Goal: Information Seeking & Learning: Check status

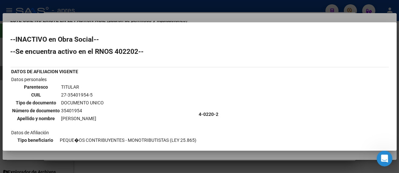
click at [205, 14] on div at bounding box center [199, 86] width 399 height 173
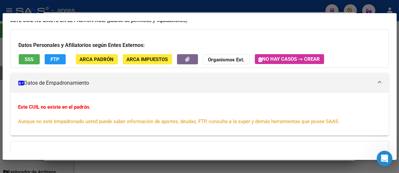
click at [26, 61] on span "SSS" at bounding box center [29, 60] width 9 height 6
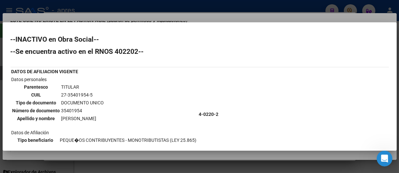
click at [156, 18] on div at bounding box center [199, 86] width 399 height 173
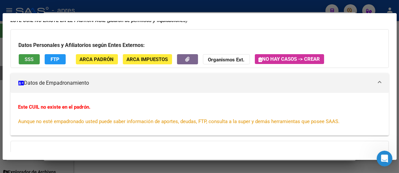
click at [29, 57] on span "SSS" at bounding box center [29, 60] width 9 height 6
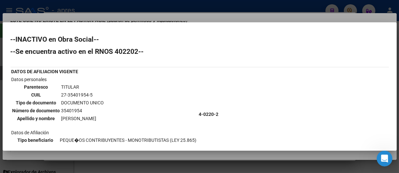
click at [208, 8] on div at bounding box center [199, 86] width 399 height 173
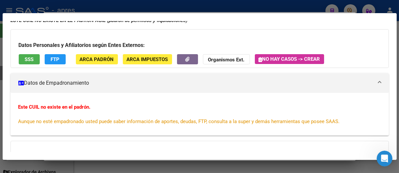
click at [208, 8] on div at bounding box center [199, 86] width 399 height 173
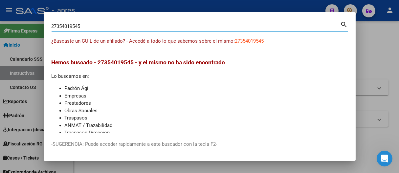
drag, startPoint x: 83, startPoint y: 25, endPoint x: 7, endPoint y: 26, distance: 75.9
click at [7, 26] on div "27354019545 Buscar (apellido, dni, cuil, nro traspaso, cuit, obra social) searc…" at bounding box center [199, 86] width 399 height 173
paste input "53983996"
type input "53983996"
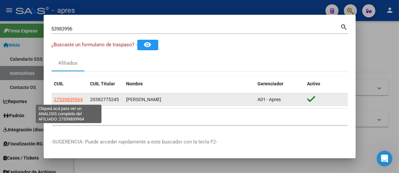
click at [73, 99] on span "27539839964" at bounding box center [68, 99] width 29 height 5
type textarea "27539839964"
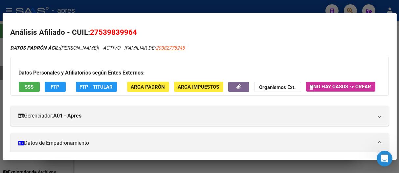
click at [32, 85] on span "SSS" at bounding box center [29, 87] width 9 height 6
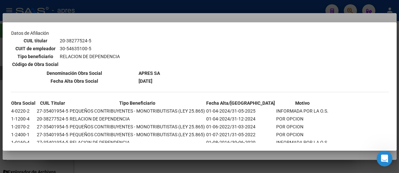
scroll to position [252, 0]
